Goal: Transaction & Acquisition: Purchase product/service

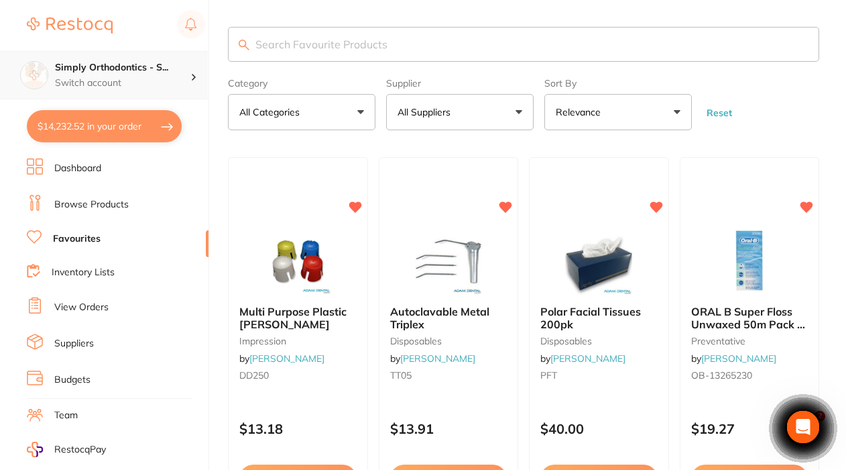
click at [158, 68] on h4 "Simply Orthodontics - S..." at bounding box center [122, 67] width 135 height 13
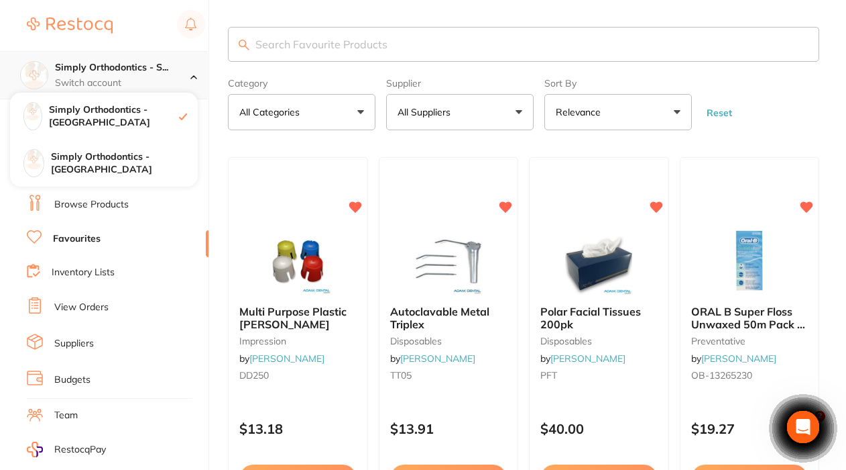
click at [158, 68] on h4 "Simply Orthodontics - S..." at bounding box center [122, 67] width 135 height 13
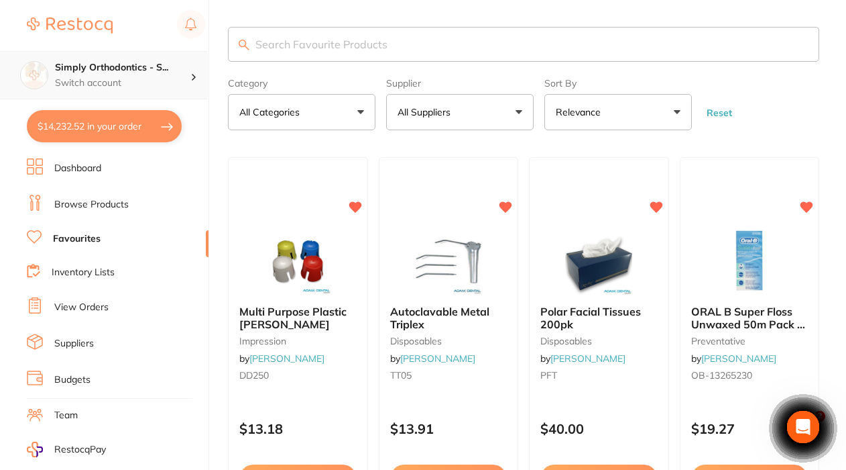
click at [174, 71] on h4 "Simply Orthodontics - S..." at bounding box center [122, 67] width 135 height 13
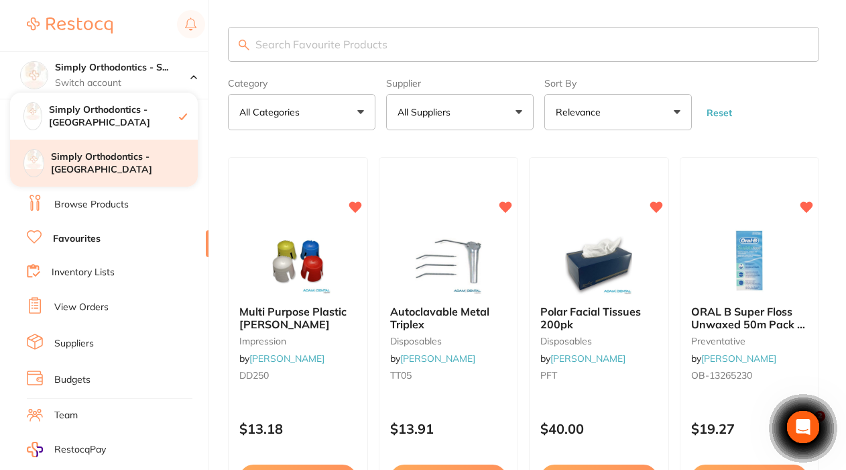
click at [144, 173] on div "Simply Orthodontics - [GEOGRAPHIC_DATA]" at bounding box center [104, 163] width 188 height 47
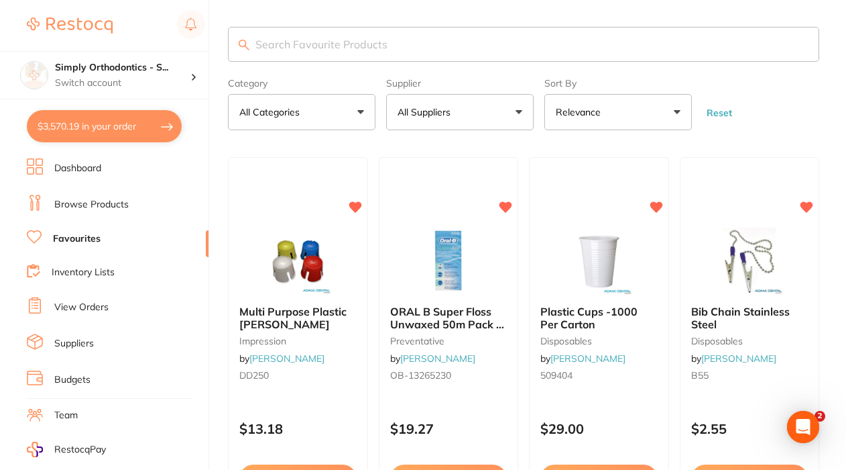
click at [83, 199] on link "Browse Products" at bounding box center [91, 204] width 74 height 13
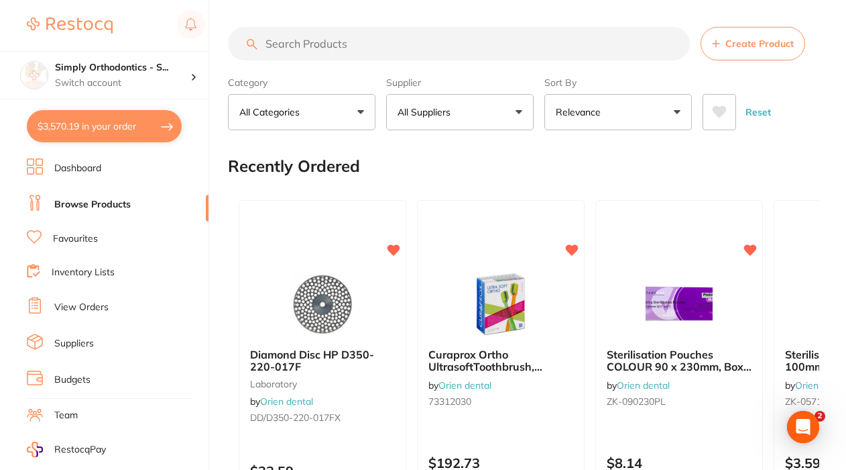
drag, startPoint x: 354, startPoint y: 36, endPoint x: 330, endPoint y: 51, distance: 28.7
click at [354, 36] on input "search" at bounding box center [459, 44] width 462 height 34
click at [330, 51] on input "search" at bounding box center [459, 44] width 462 height 34
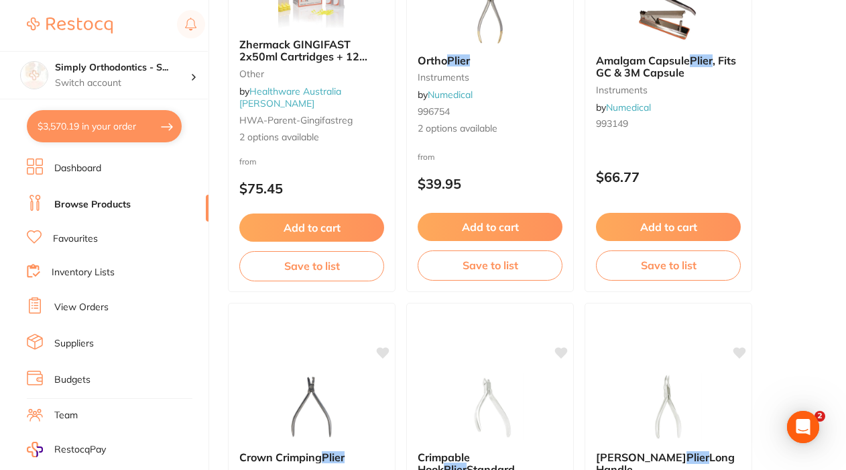
scroll to position [-1, 0]
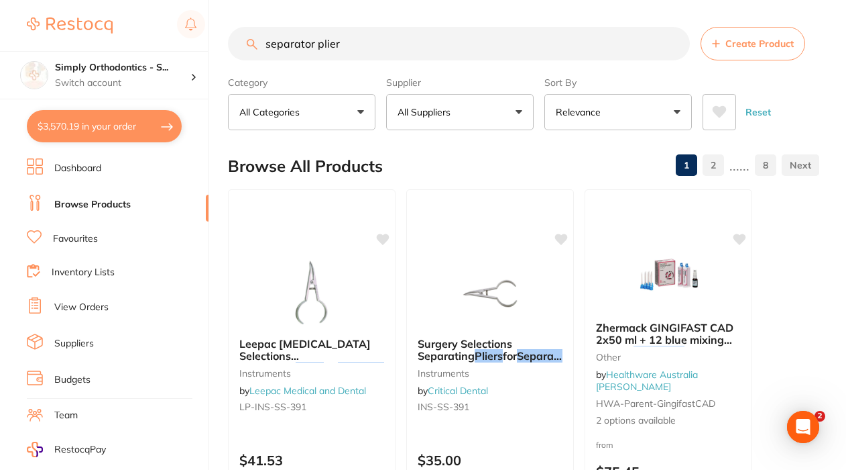
click at [349, 43] on input "separator plier" at bounding box center [459, 44] width 462 height 34
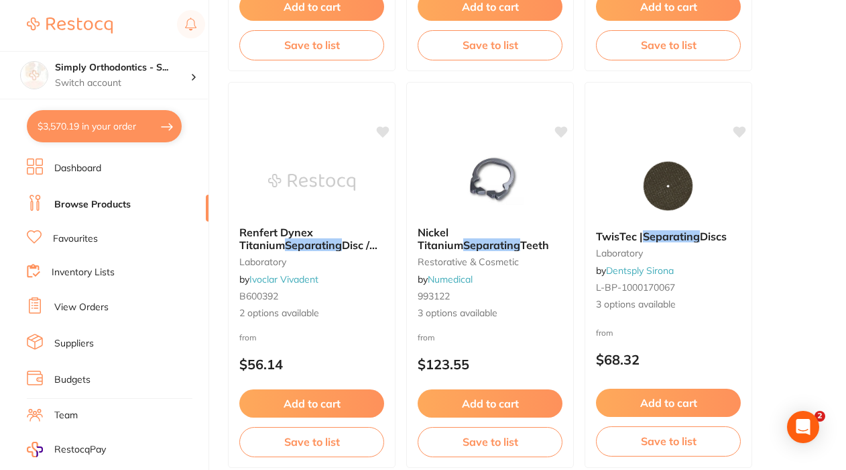
scroll to position [0, 0]
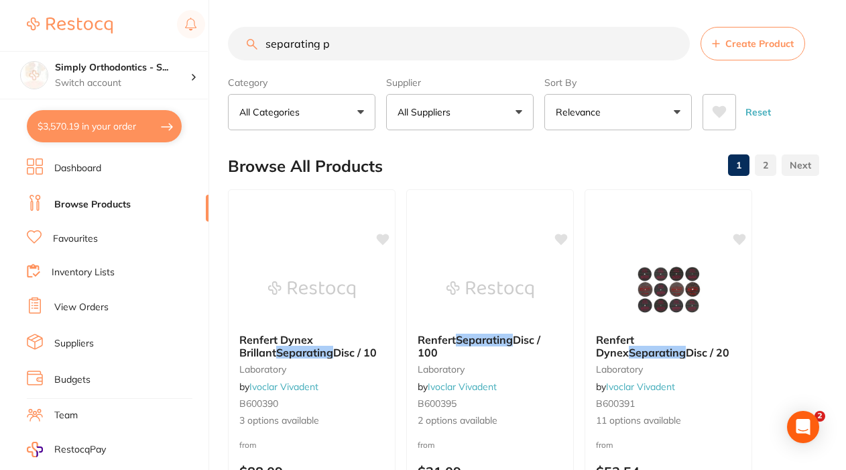
click at [370, 44] on input "separating p" at bounding box center [459, 44] width 462 height 34
type input "separating plier"
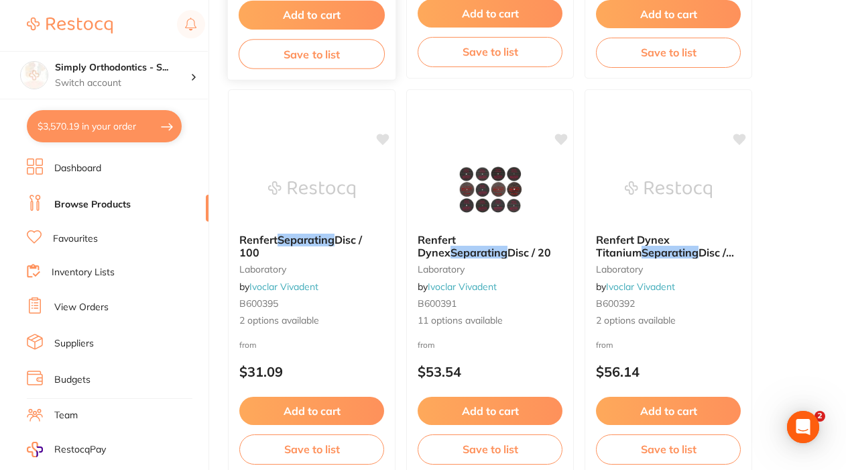
scroll to position [889, 0]
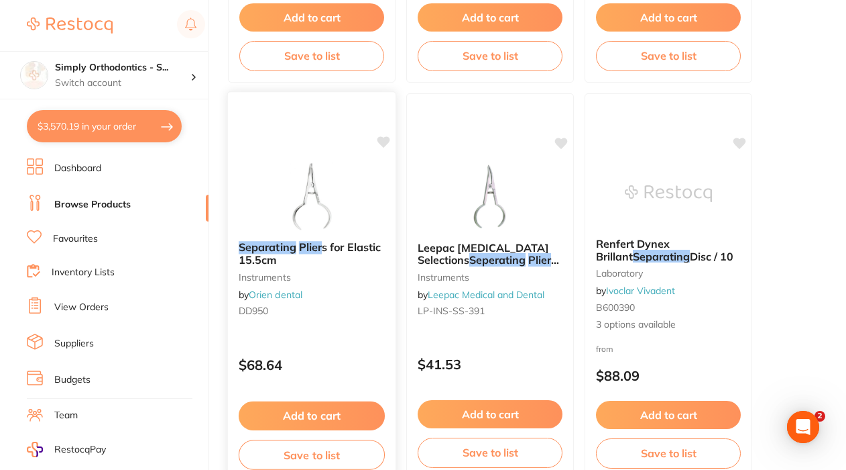
click at [383, 144] on icon at bounding box center [384, 141] width 13 height 11
click at [306, 416] on button "Add to cart" at bounding box center [312, 415] width 146 height 29
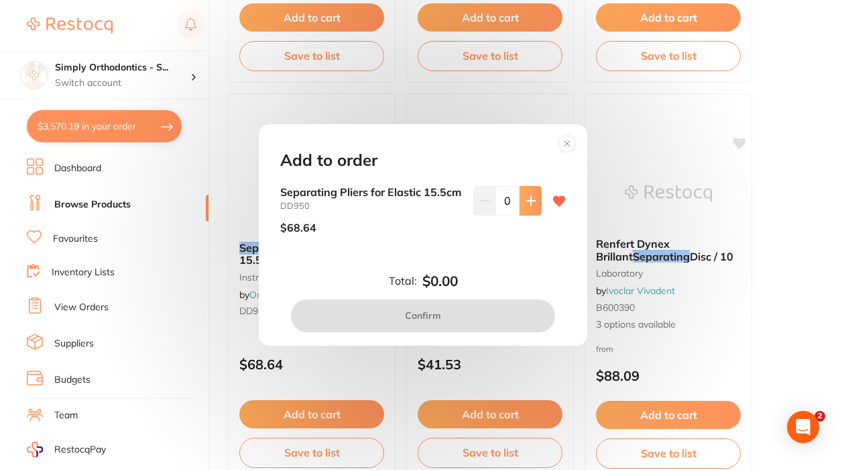
click at [527, 197] on icon at bounding box center [531, 201] width 9 height 9
type input "1"
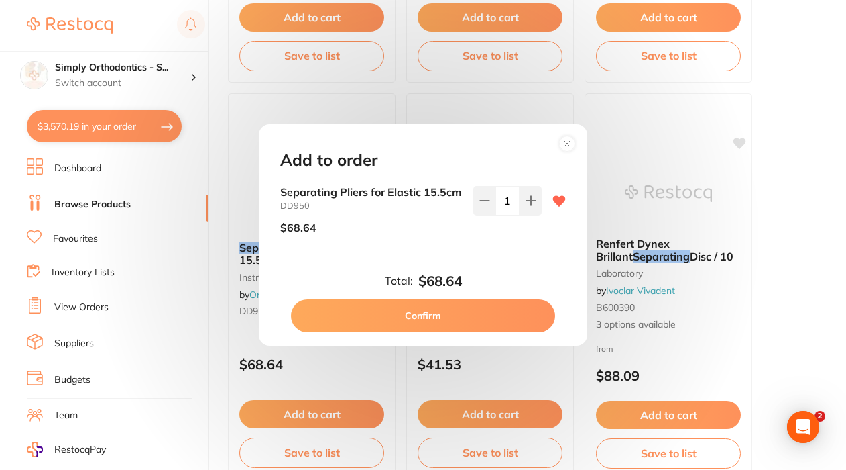
scroll to position [0, 0]
click at [414, 325] on button "Confirm" at bounding box center [423, 315] width 264 height 32
